Goal: Obtain resource: Obtain resource

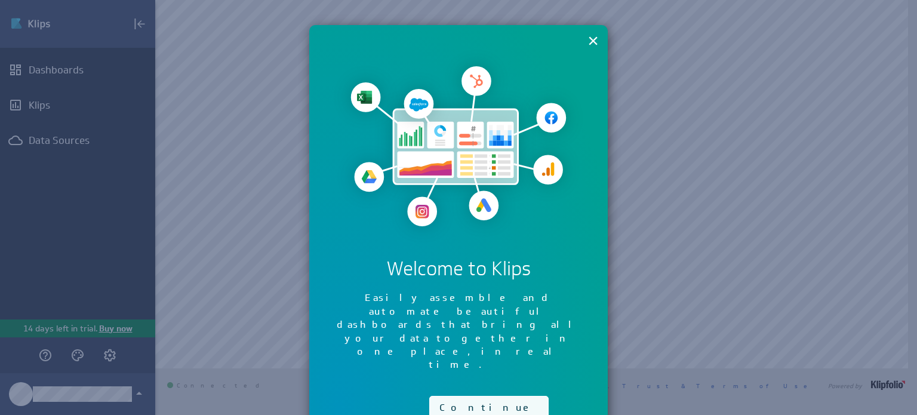
click at [450, 396] on button "Continue" at bounding box center [488, 408] width 119 height 24
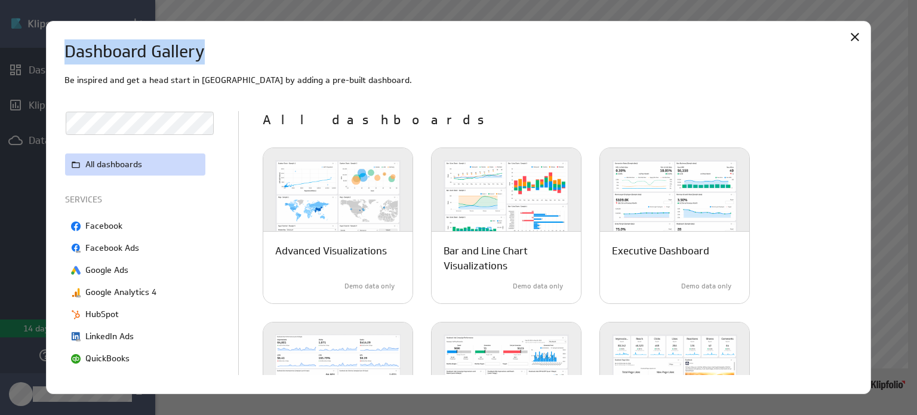
drag, startPoint x: 627, startPoint y: 32, endPoint x: 627, endPoint y: 13, distance: 19.1
click at [627, 13] on div "Dashboard Gallery Be inspired and get a head start in Klips by adding a pre-bui…" at bounding box center [458, 207] width 917 height 415
click at [613, 28] on div "Dashboard Gallery Be inspired and get a head start in Klips by adding a pre-bui…" at bounding box center [458, 208] width 825 height 374
click at [613, 27] on div "Dashboard Gallery Be inspired and get a head start in [GEOGRAPHIC_DATA] by addi…" at bounding box center [458, 208] width 825 height 374
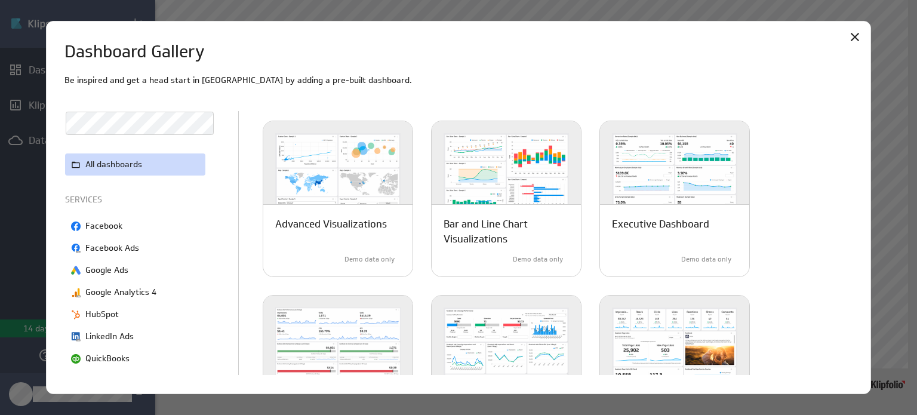
scroll to position [8, 0]
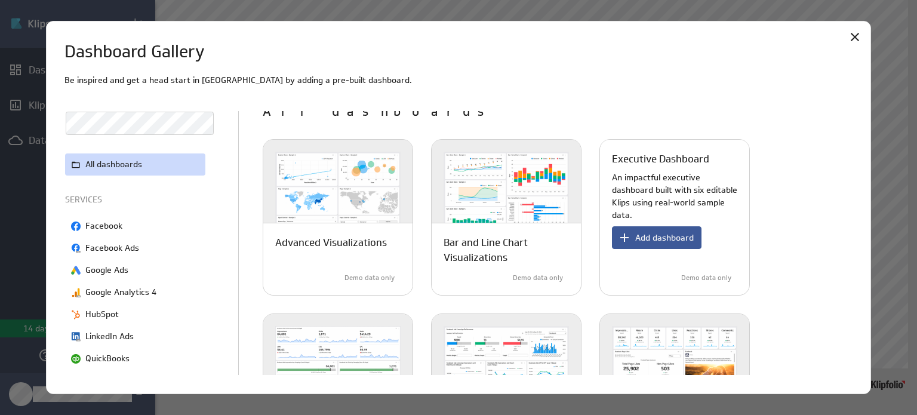
click at [659, 233] on span "Add dashboard" at bounding box center [664, 237] width 59 height 11
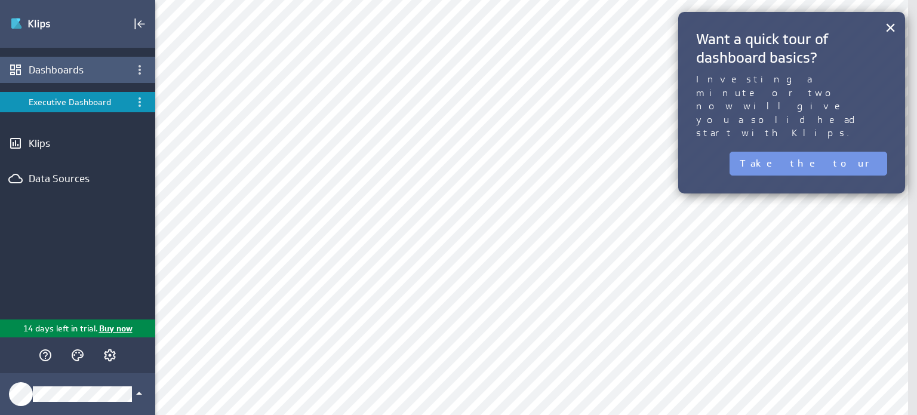
click at [75, 69] on div "Dashboards" at bounding box center [78, 69] width 98 height 13
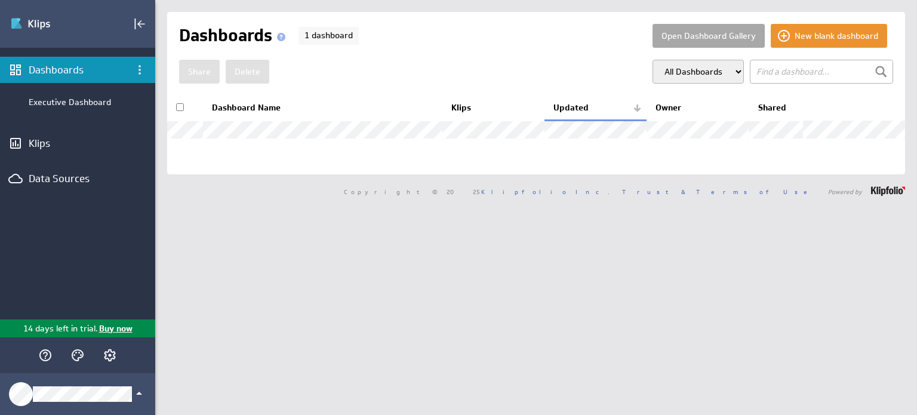
click at [709, 36] on button "Open Dashboard Gallery" at bounding box center [709, 36] width 112 height 24
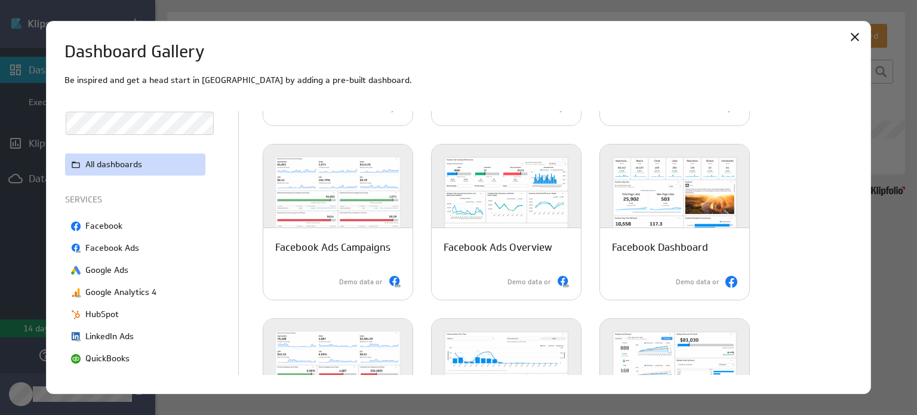
scroll to position [179, 0]
drag, startPoint x: 857, startPoint y: 165, endPoint x: 855, endPoint y: 177, distance: 12.2
click at [855, 177] on div "Dashboard Gallery Be inspired and get a head start in [GEOGRAPHIC_DATA] by addi…" at bounding box center [458, 208] width 825 height 374
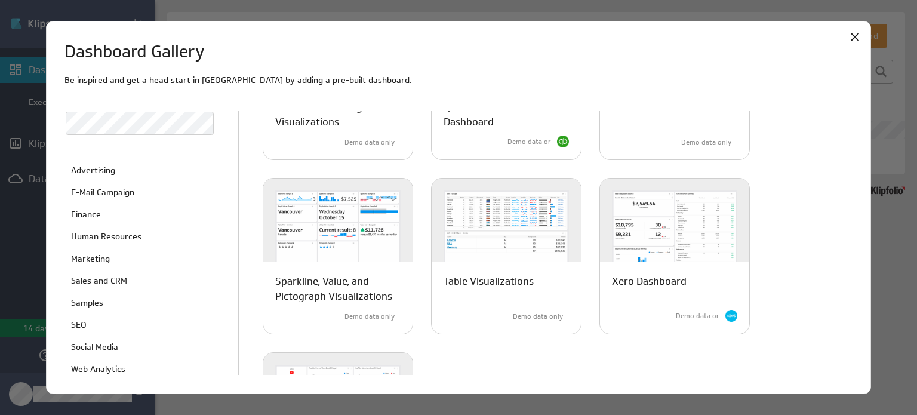
scroll to position [299, 0]
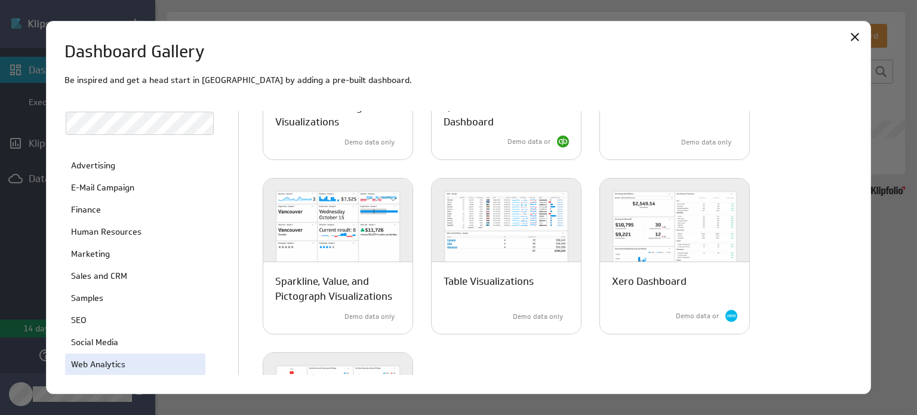
click at [175, 365] on div "Web Analytics" at bounding box center [135, 365] width 140 height 22
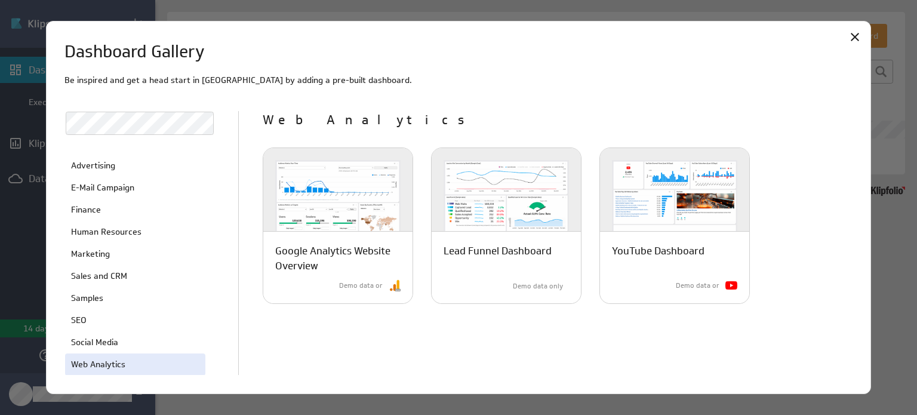
scroll to position [0, 0]
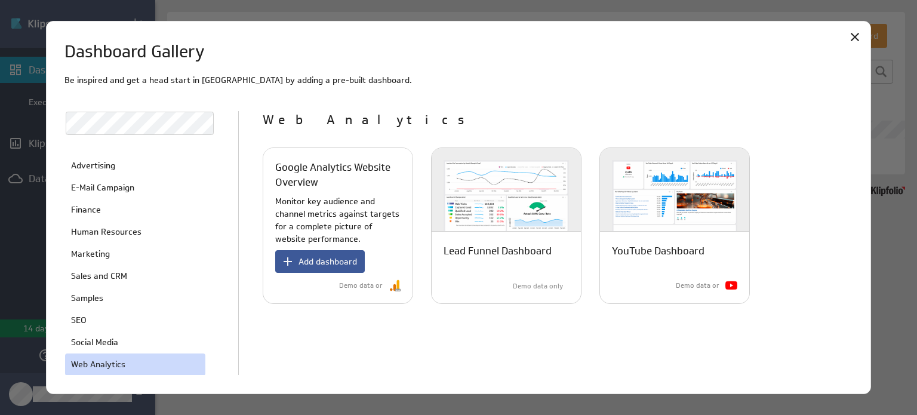
click at [339, 258] on span "Add dashboard" at bounding box center [328, 261] width 59 height 11
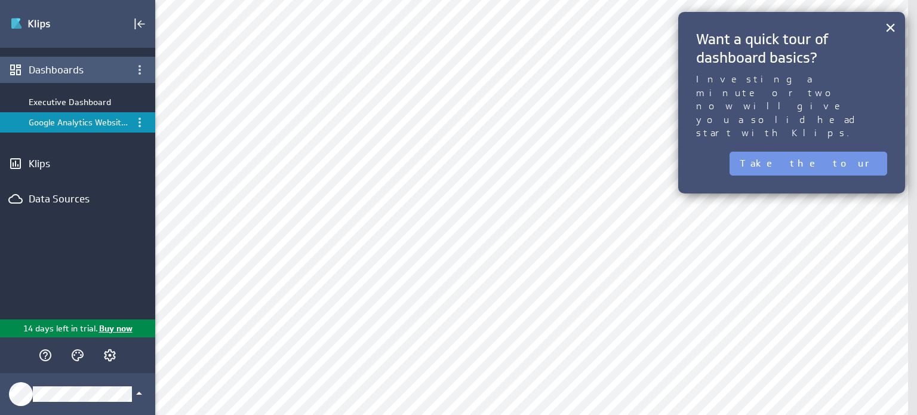
click at [84, 62] on div "Dashboards" at bounding box center [77, 70] width 155 height 26
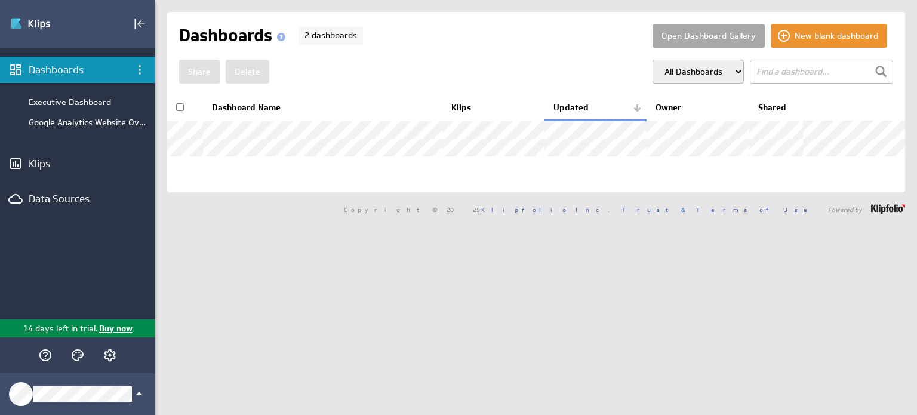
click at [718, 35] on button "Open Dashboard Gallery" at bounding box center [709, 36] width 112 height 24
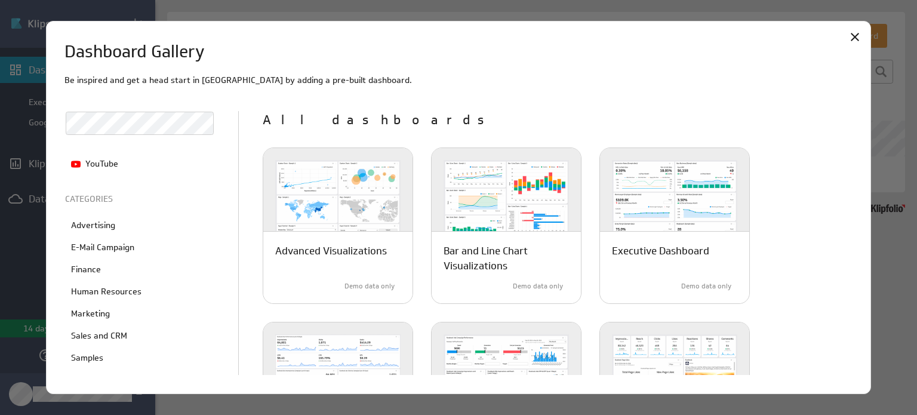
scroll to position [244, 0]
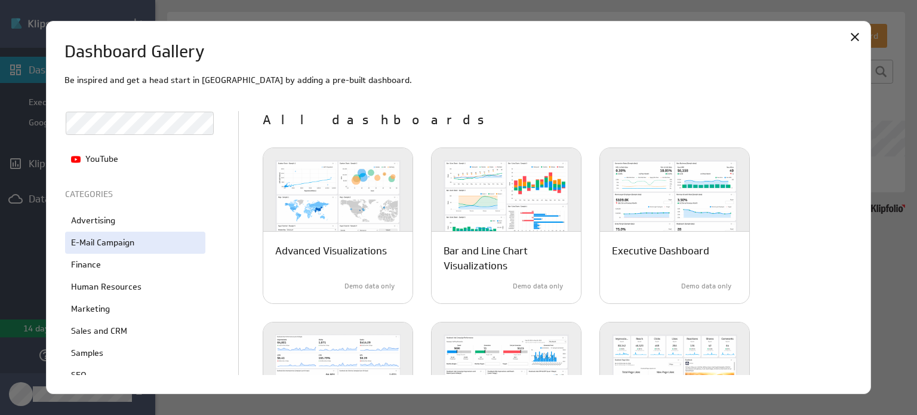
click at [122, 237] on p "E-Mail Campaign" at bounding box center [102, 242] width 63 height 13
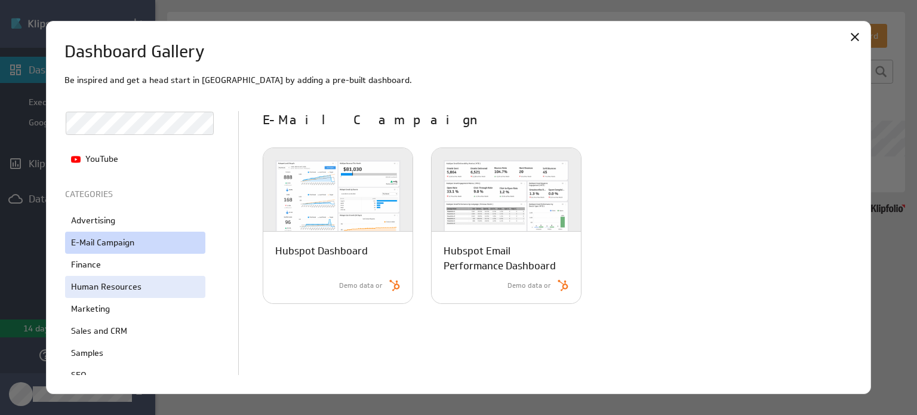
click at [139, 284] on p "Human Resources" at bounding box center [106, 287] width 70 height 13
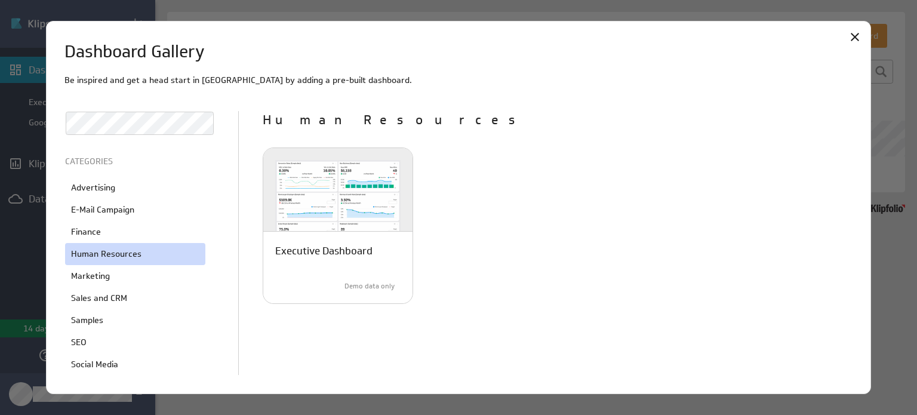
scroll to position [299, 0]
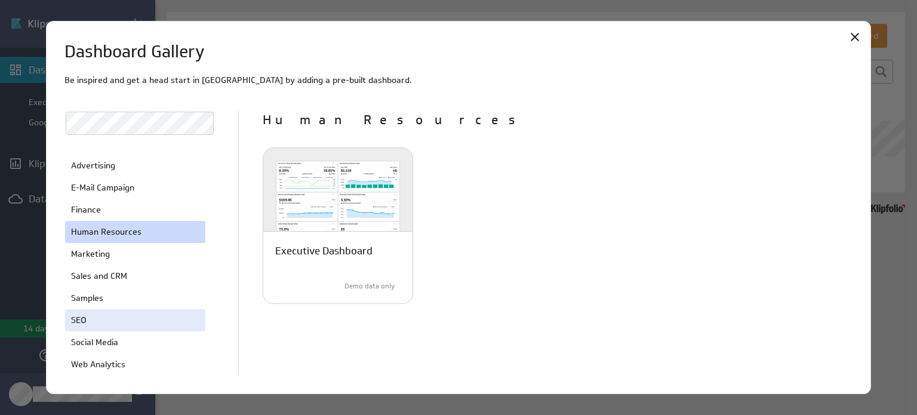
click at [166, 326] on div "SEO" at bounding box center [135, 320] width 140 height 22
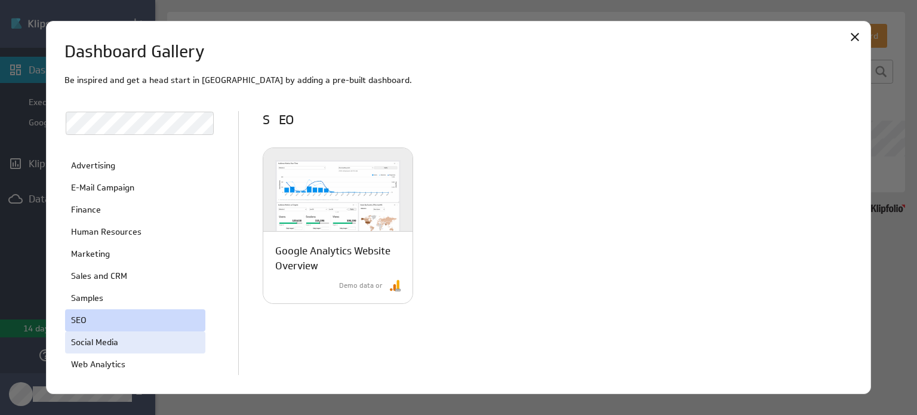
click at [139, 349] on div "Social Media" at bounding box center [135, 342] width 140 height 22
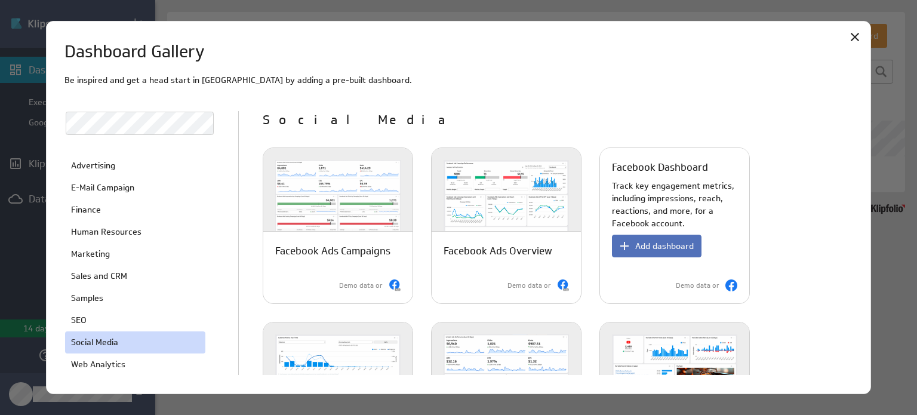
click at [643, 189] on p "Track key engagement metrics, including impressions, reach, reactions, and more…" at bounding box center [674, 205] width 125 height 50
click at [659, 249] on span "Add dashboard" at bounding box center [664, 246] width 59 height 11
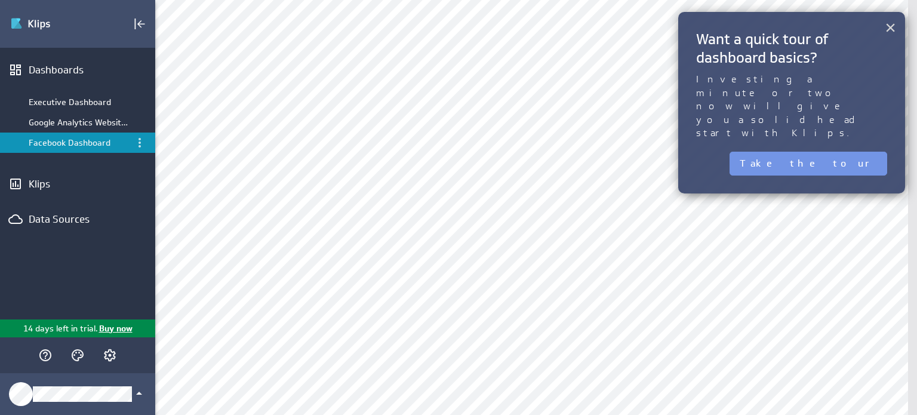
click at [892, 27] on button "×" at bounding box center [890, 28] width 11 height 24
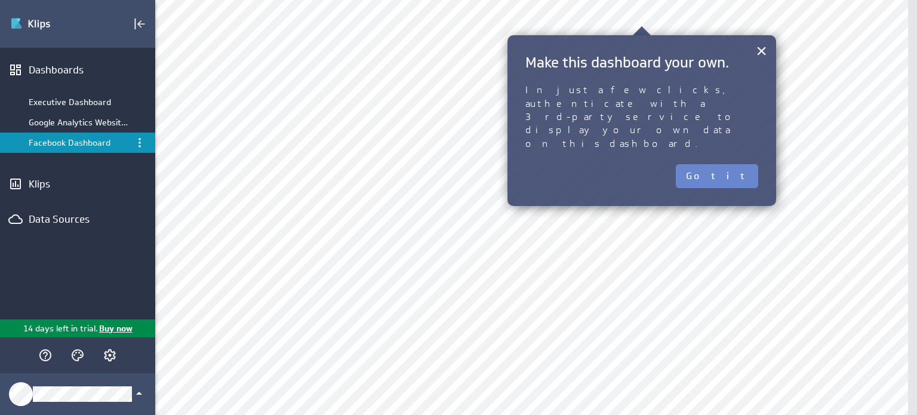
click at [727, 164] on button "Got it" at bounding box center [717, 176] width 82 height 24
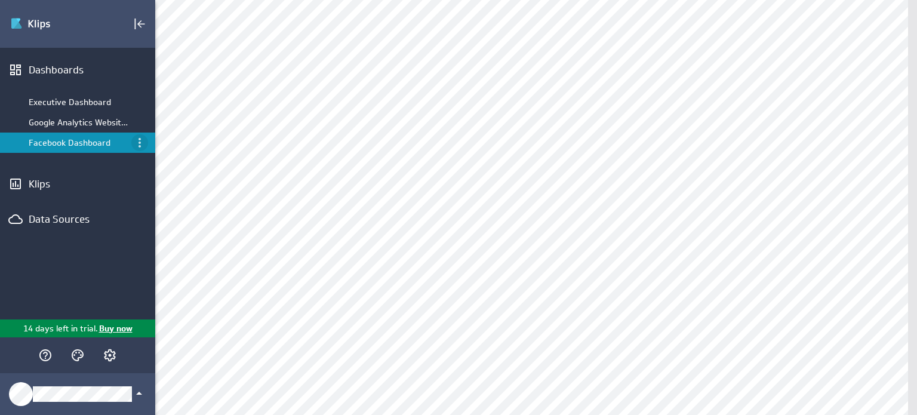
click at [139, 141] on icon "Menu" at bounding box center [140, 143] width 14 height 14
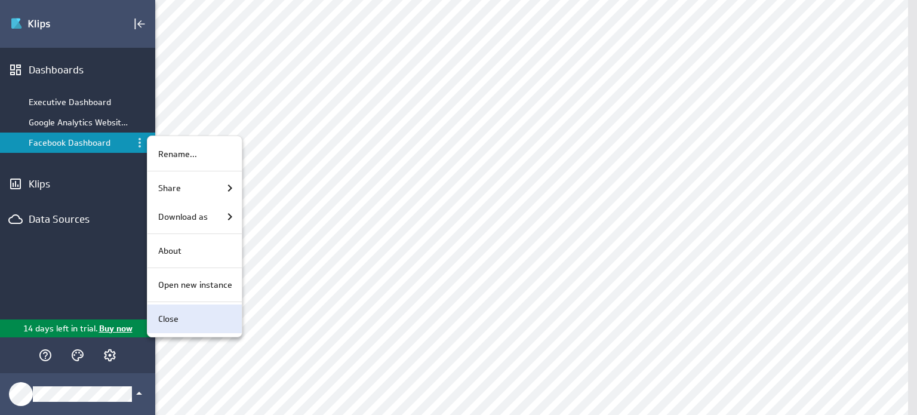
click at [176, 318] on p "Close" at bounding box center [168, 319] width 20 height 13
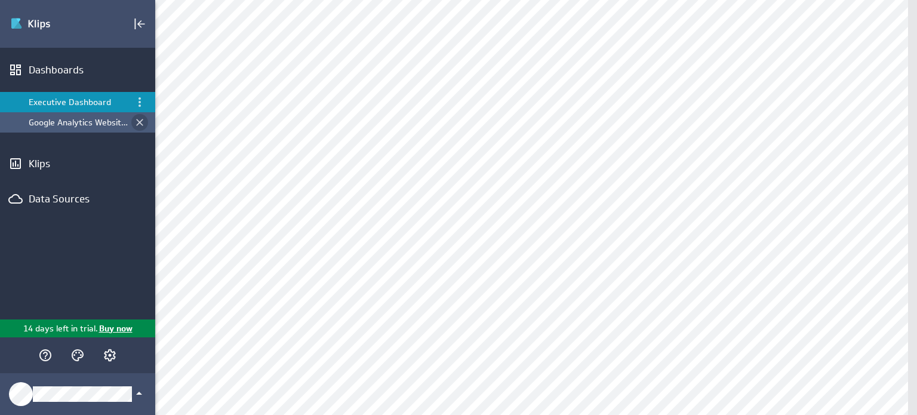
click at [139, 123] on icon "Close dashboard" at bounding box center [139, 122] width 7 height 7
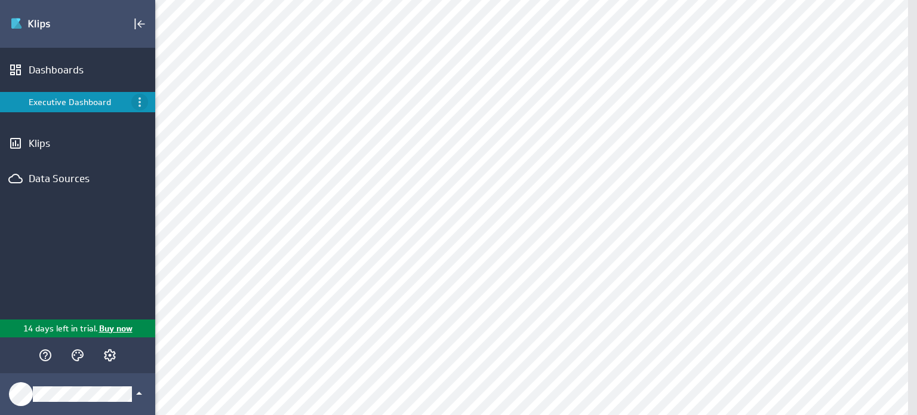
click at [140, 100] on icon "Menu" at bounding box center [140, 102] width 14 height 14
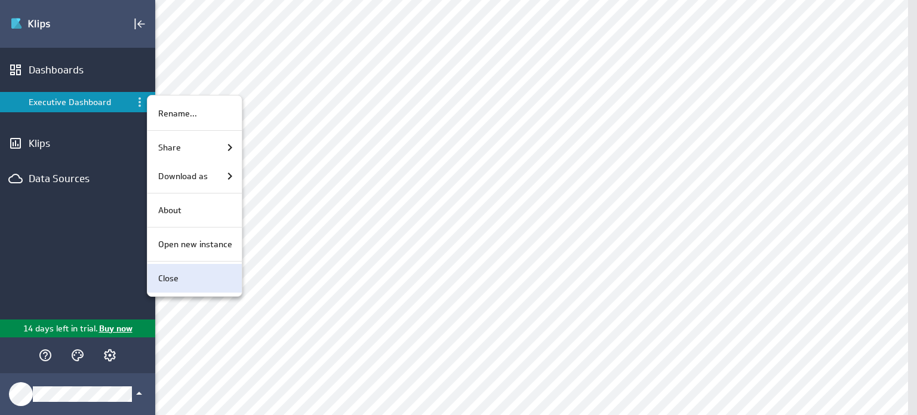
click at [198, 280] on div "Close" at bounding box center [192, 278] width 79 height 13
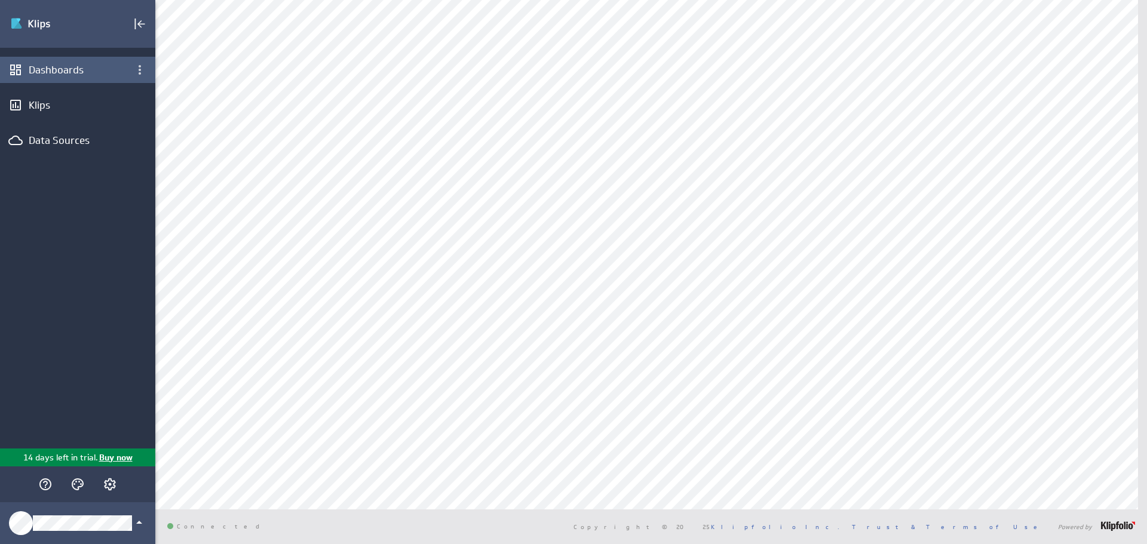
click at [53, 69] on div "Dashboards" at bounding box center [78, 69] width 98 height 13
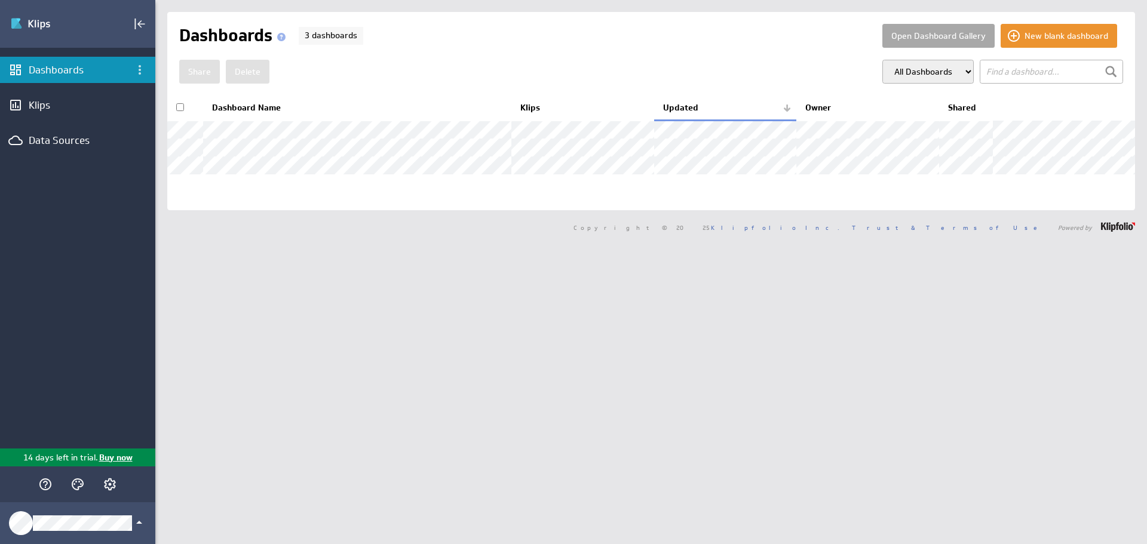
click at [938, 35] on button "Open Dashboard Gallery" at bounding box center [938, 36] width 112 height 24
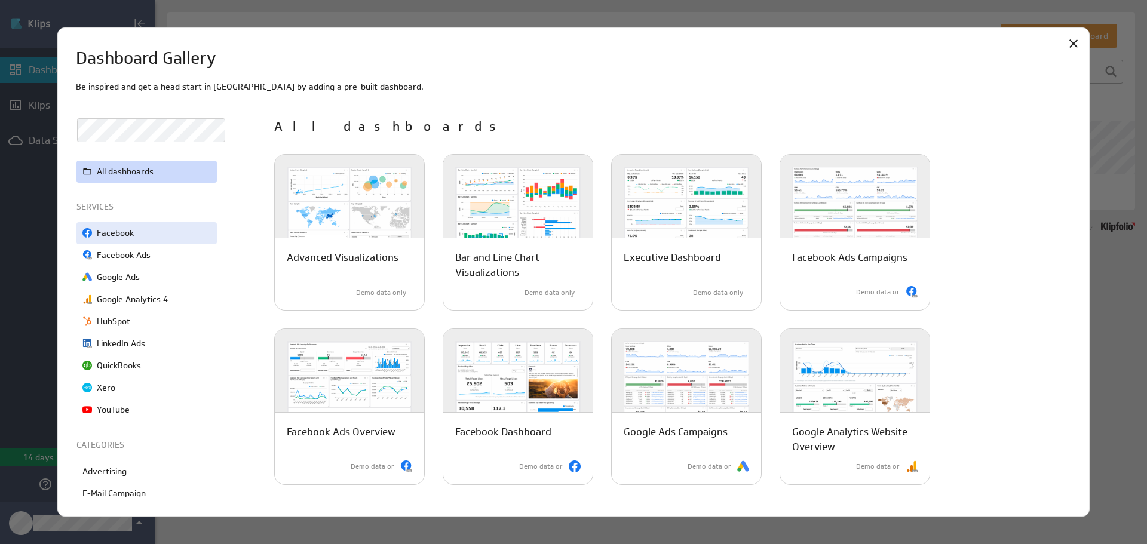
click at [130, 232] on p "Facebook" at bounding box center [115, 233] width 37 height 13
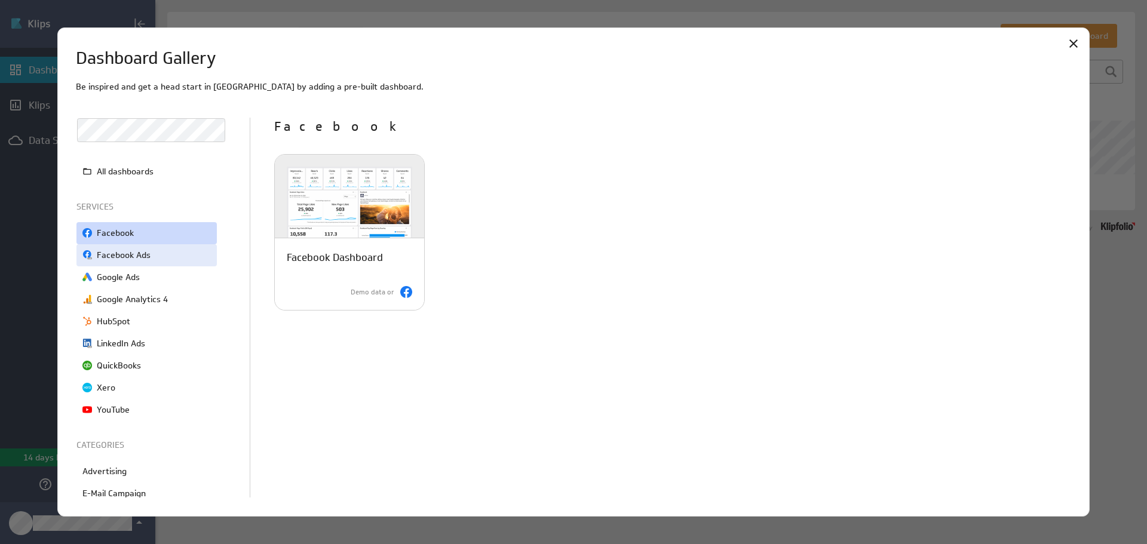
click at [150, 251] on div "Facebook Ads" at bounding box center [146, 255] width 140 height 22
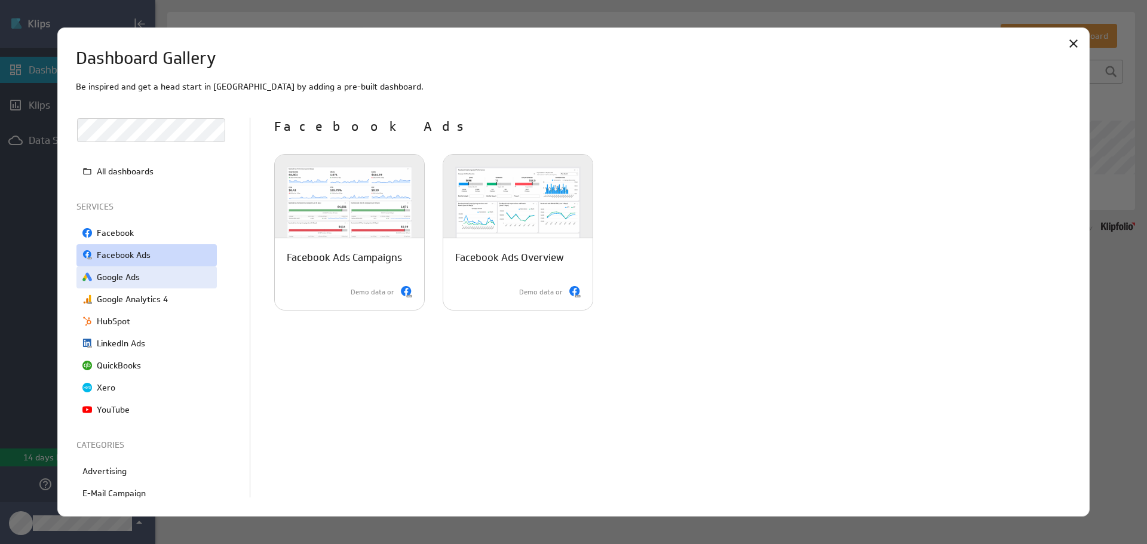
click at [133, 277] on p "Google Ads" at bounding box center [118, 277] width 43 height 13
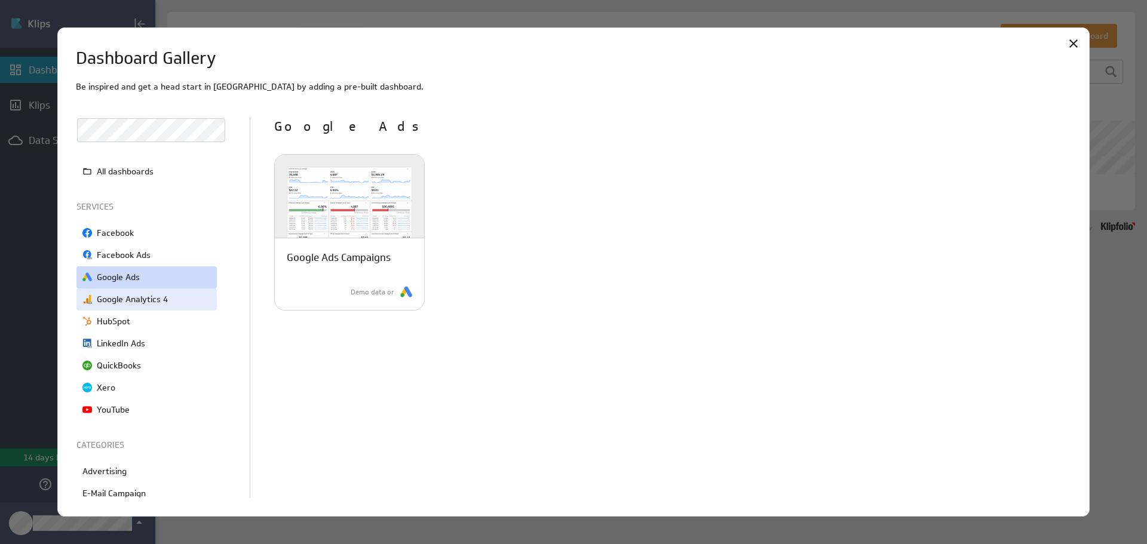
click at [148, 297] on p "Google Analytics 4" at bounding box center [132, 299] width 71 height 13
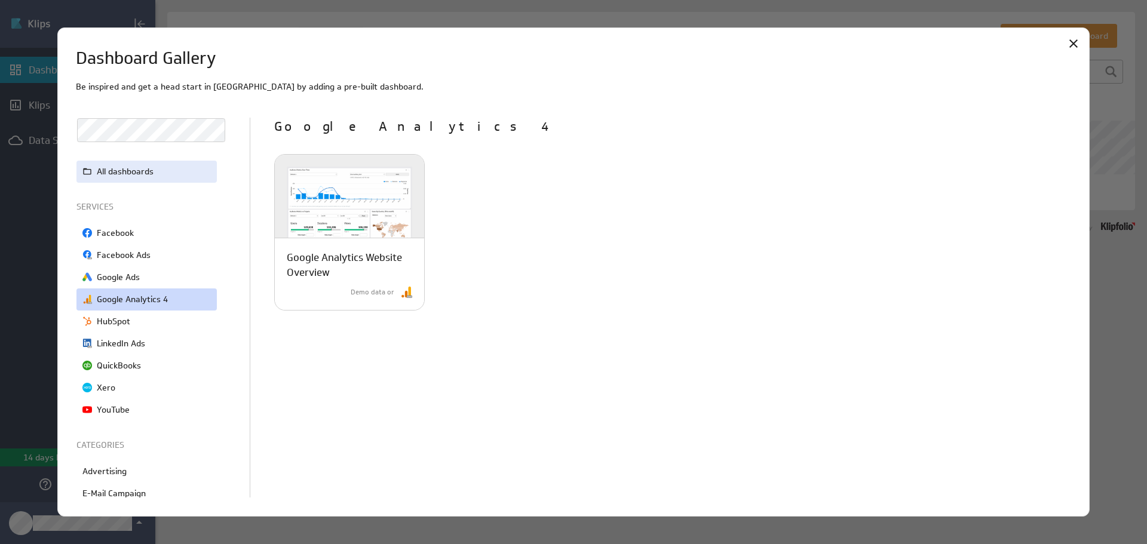
click at [146, 170] on p "All dashboards" at bounding box center [125, 171] width 57 height 13
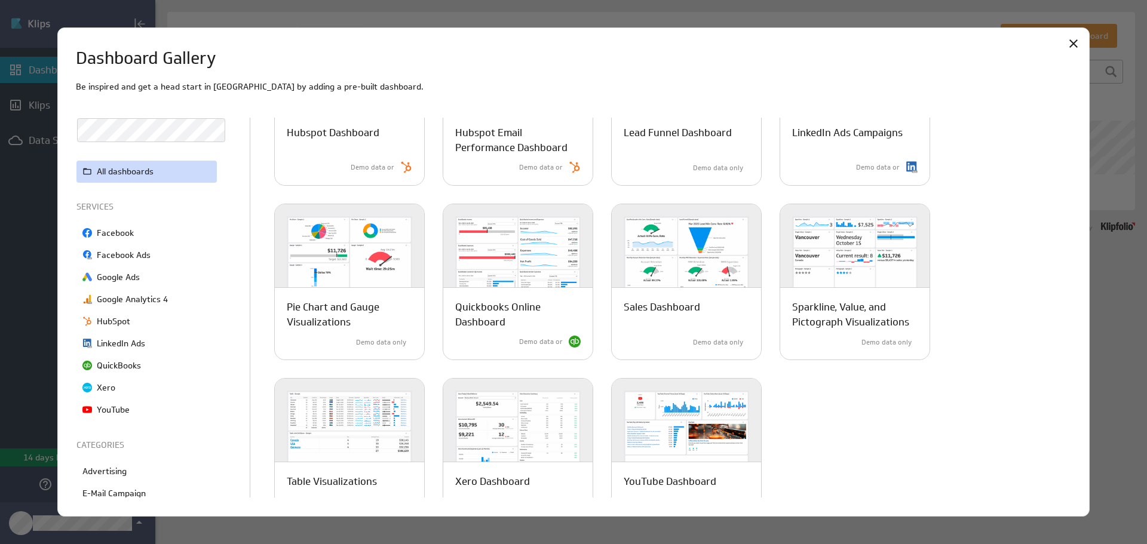
scroll to position [476, 0]
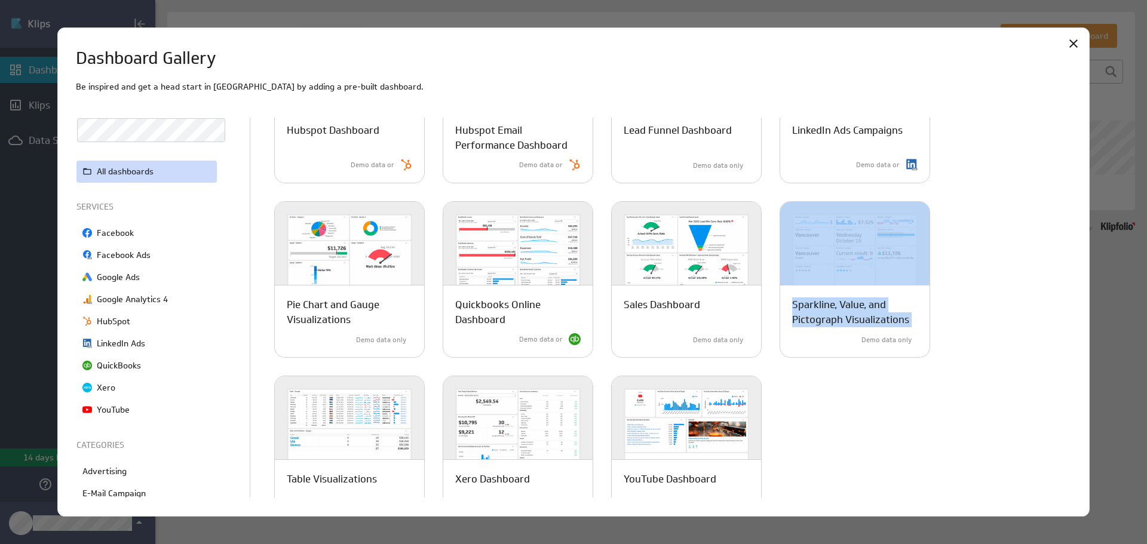
drag, startPoint x: 1070, startPoint y: 340, endPoint x: 1081, endPoint y: 268, distance: 73.1
click at [1081, 268] on div "Dashboard Gallery Be inspired and get a head start in [GEOGRAPHIC_DATA] by addi…" at bounding box center [573, 272] width 1032 height 490
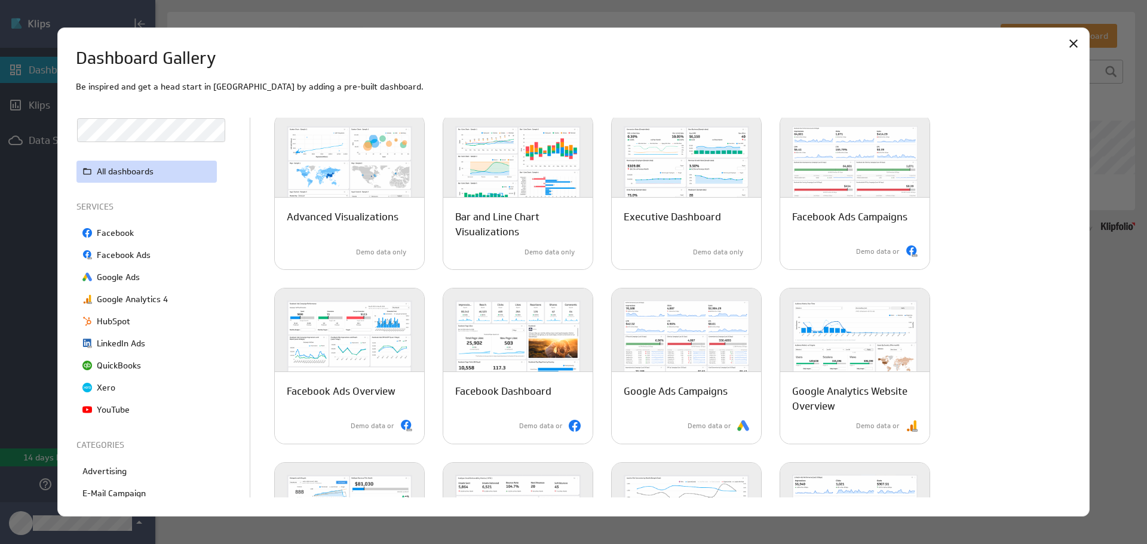
scroll to position [0, 0]
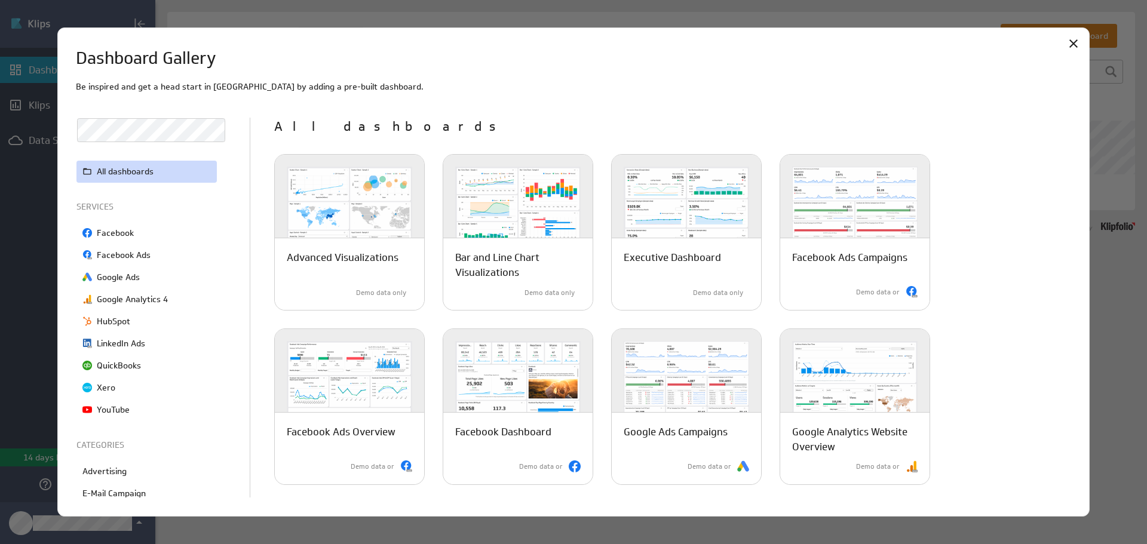
click at [1073, 45] on icon "Close" at bounding box center [1073, 43] width 14 height 14
